Goal: Task Accomplishment & Management: Manage account settings

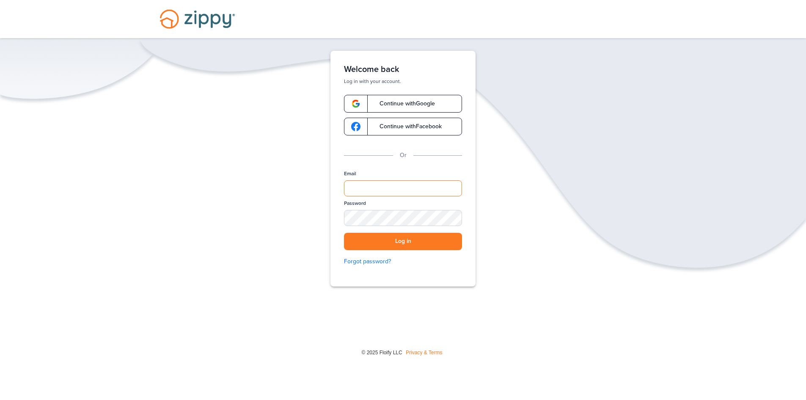
type input "**********"
click at [403, 197] on div "**********" at bounding box center [403, 185] width 118 height 30
click at [406, 244] on button "Log in" at bounding box center [403, 241] width 118 height 17
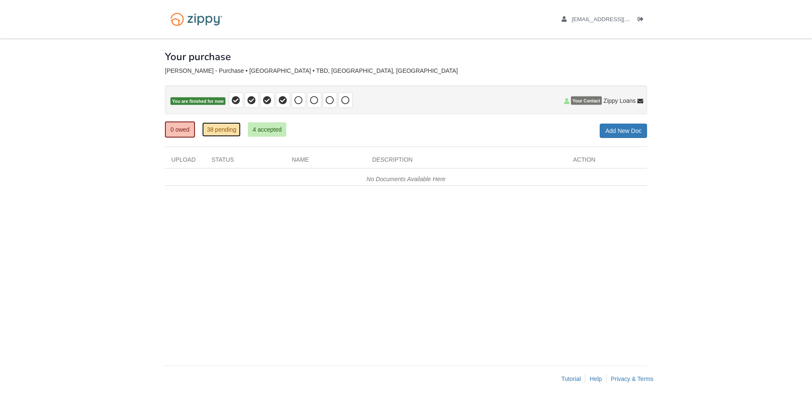
click at [223, 131] on link "38 pending" at bounding box center [221, 129] width 38 height 14
